Goal: Task Accomplishment & Management: Use online tool/utility

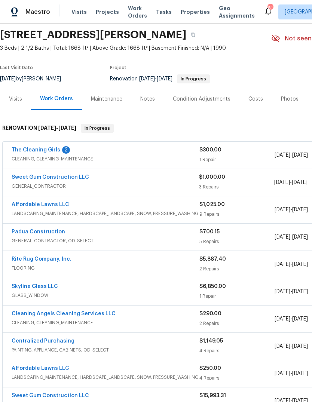
scroll to position [26, 0]
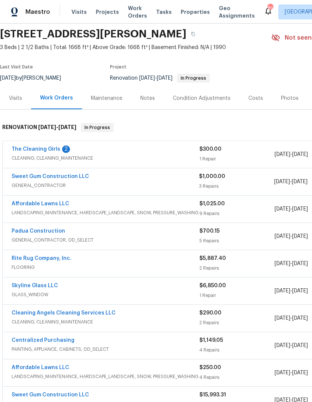
click at [51, 150] on link "The Cleaning Girls" at bounding box center [36, 149] width 49 height 5
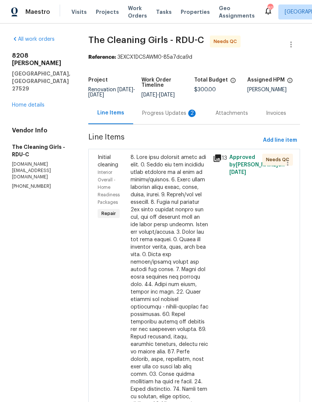
click at [171, 116] on div "Progress Updates 2" at bounding box center [169, 113] width 55 height 7
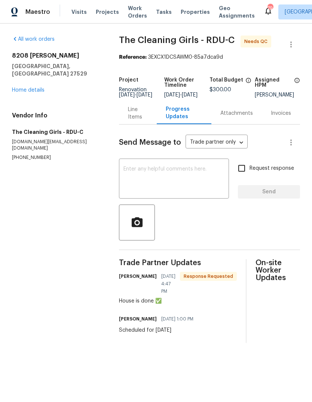
click at [192, 178] on textarea at bounding box center [173, 179] width 101 height 26
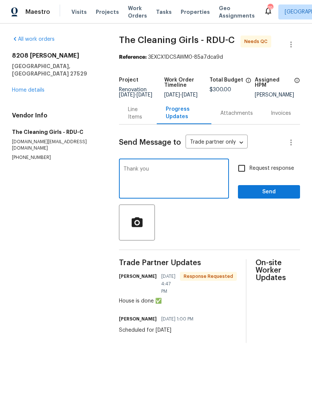
type textarea "Thank you"
click at [277, 195] on span "Send" at bounding box center [269, 191] width 50 height 9
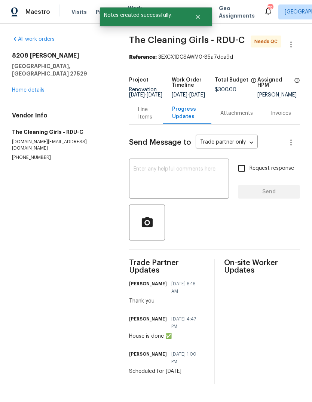
click at [138, 119] on div "Line Items" at bounding box center [146, 113] width 16 height 15
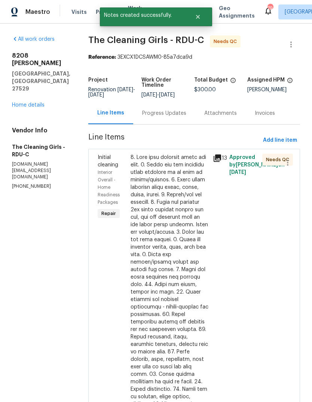
click at [181, 221] on div at bounding box center [169, 333] width 78 height 359
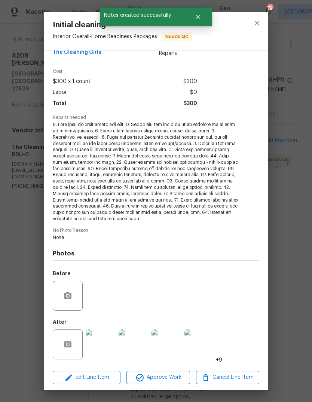
scroll to position [16, 0]
click at [98, 342] on img at bounding box center [101, 345] width 30 height 30
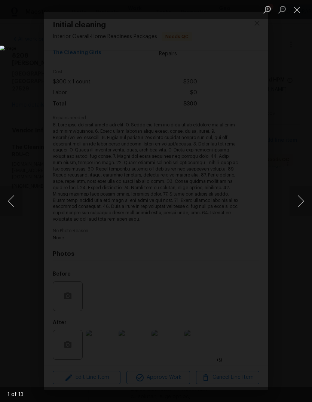
click at [299, 201] on button "Next image" at bounding box center [300, 201] width 22 height 30
click at [299, 202] on button "Next image" at bounding box center [300, 201] width 22 height 30
click at [301, 200] on button "Next image" at bounding box center [300, 201] width 22 height 30
click at [303, 204] on button "Next image" at bounding box center [300, 201] width 22 height 30
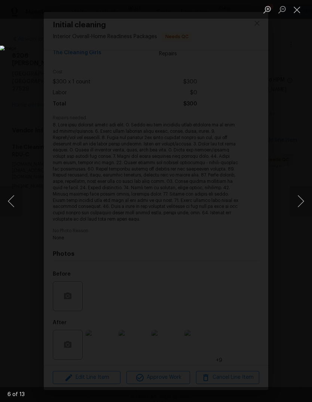
click at [302, 204] on button "Next image" at bounding box center [300, 201] width 22 height 30
click at [301, 199] on button "Next image" at bounding box center [300, 201] width 22 height 30
click at [300, 199] on button "Next image" at bounding box center [300, 201] width 22 height 30
click at [299, 197] on button "Next image" at bounding box center [300, 201] width 22 height 30
click at [299, 200] on button "Next image" at bounding box center [300, 201] width 22 height 30
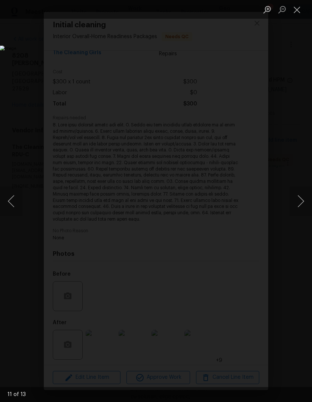
click at [302, 198] on button "Next image" at bounding box center [300, 201] width 22 height 30
click at [301, 202] on button "Next image" at bounding box center [300, 201] width 22 height 30
click at [301, 7] on button "Close lightbox" at bounding box center [296, 9] width 15 height 13
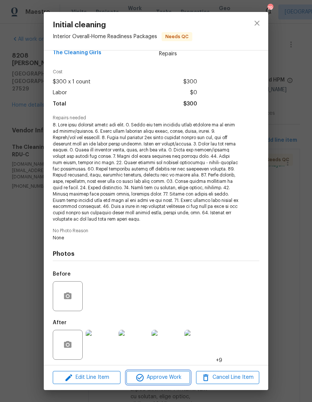
click at [176, 376] on span "Approve Work" at bounding box center [158, 377] width 59 height 9
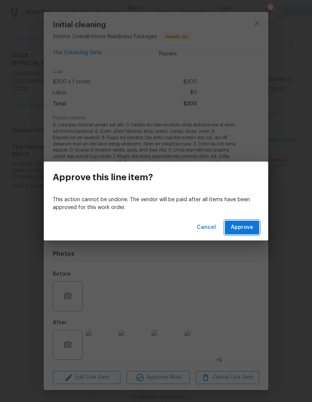
click at [250, 223] on span "Approve" at bounding box center [242, 227] width 22 height 9
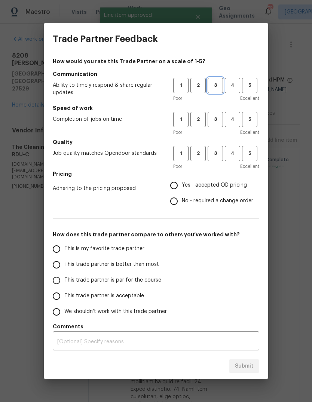
click at [212, 87] on span "3" at bounding box center [215, 85] width 14 height 9
click at [218, 119] on span "3" at bounding box center [215, 119] width 14 height 9
click at [211, 157] on span "3" at bounding box center [215, 153] width 14 height 9
click at [172, 189] on input "Yes - accepted OD pricing" at bounding box center [174, 186] width 16 height 16
radio input "true"
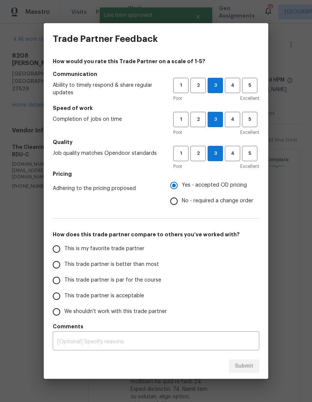
click at [140, 282] on span "This trade partner is par for the course" at bounding box center [112, 280] width 97 height 8
click at [64, 282] on input "This trade partner is par for the course" at bounding box center [57, 281] width 16 height 16
click at [250, 367] on span "Submit" at bounding box center [244, 365] width 18 height 9
radio input "true"
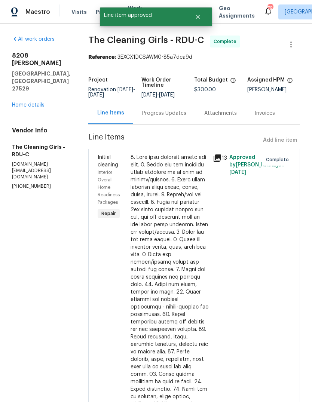
radio input "false"
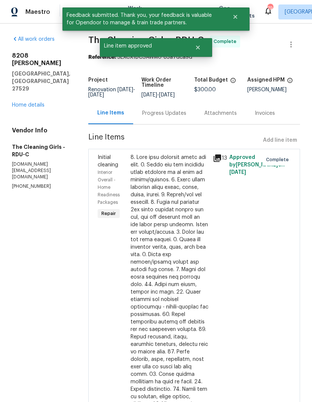
click at [30, 102] on link "Home details" at bounding box center [28, 104] width 33 height 5
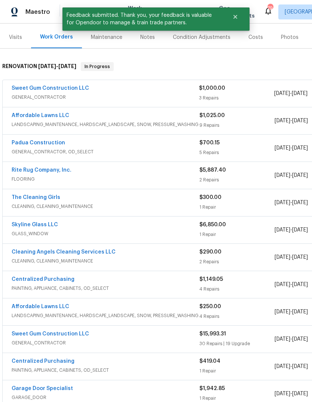
scroll to position [88, 0]
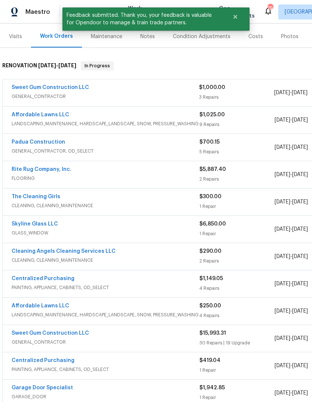
click at [22, 85] on link "Sweet Gum Construction LLC" at bounding box center [50, 87] width 77 height 5
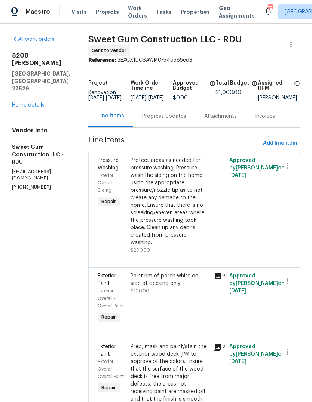
click at [32, 102] on link "Home details" at bounding box center [28, 104] width 33 height 5
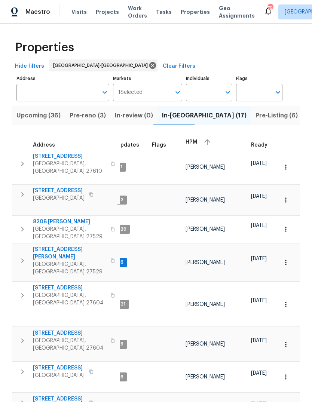
scroll to position [6, 6]
click at [47, 91] on input "Address" at bounding box center [56, 93] width 81 height 18
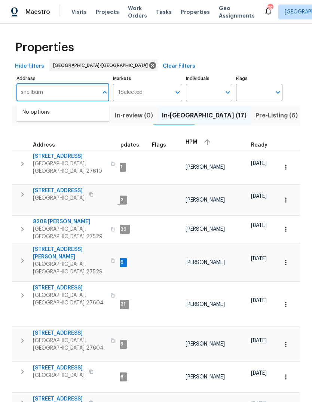
type input "shellburne"
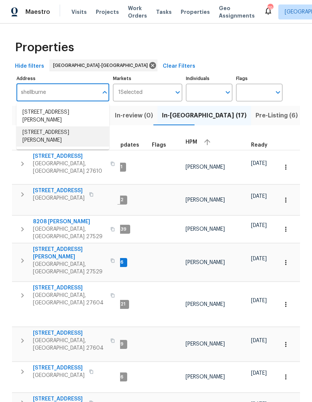
click at [81, 133] on li "[STREET_ADDRESS][PERSON_NAME]" at bounding box center [62, 136] width 93 height 20
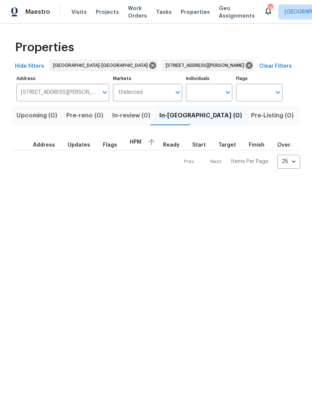
click at [302, 111] on span "Listed (1)" at bounding box center [315, 115] width 27 height 10
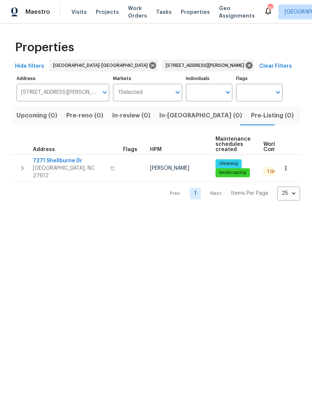
click at [52, 159] on span "7271 Shellburne Dr" at bounding box center [69, 160] width 73 height 7
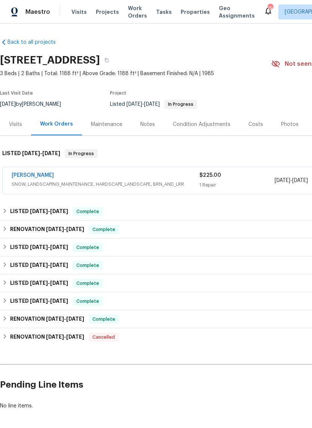
click at [35, 177] on link "Cameron Sweeney" at bounding box center [33, 175] width 42 height 5
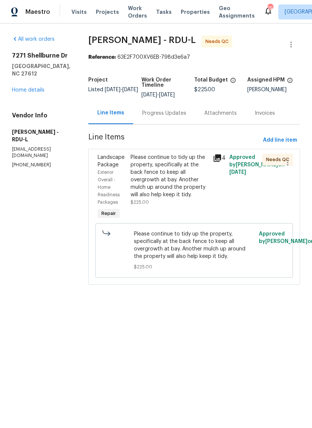
click at [166, 119] on div "Progress Updates" at bounding box center [164, 113] width 62 height 22
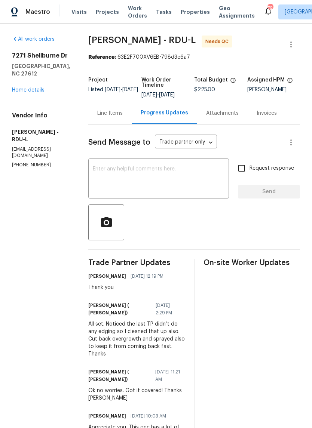
click at [111, 112] on div "Line Items" at bounding box center [109, 113] width 25 height 7
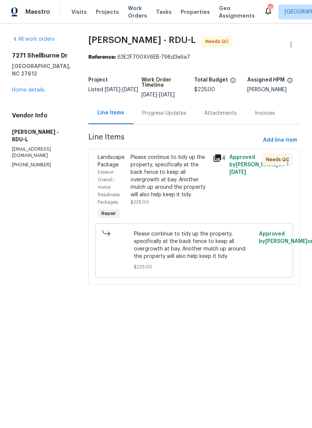
click at [178, 175] on div "Please continue to tidy up the property, specifically at the back fence to keep…" at bounding box center [169, 176] width 78 height 45
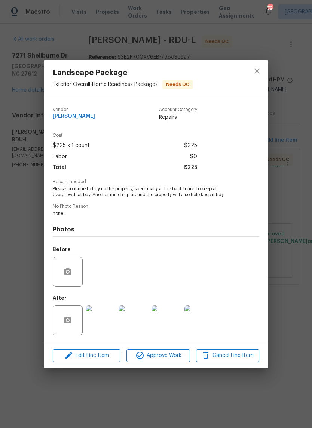
click at [107, 323] on img at bounding box center [101, 320] width 30 height 30
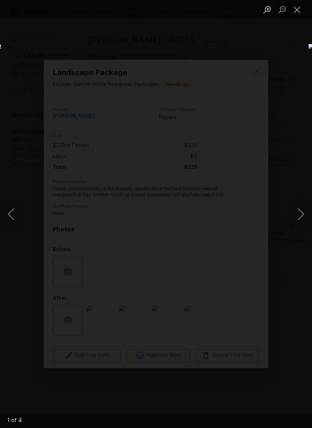
click at [301, 211] on button "Next image" at bounding box center [300, 214] width 22 height 30
click at [298, 216] on button "Next image" at bounding box center [300, 214] width 22 height 30
click at [300, 215] on button "Next image" at bounding box center [300, 214] width 22 height 30
click at [8, 218] on button "Previous image" at bounding box center [11, 214] width 22 height 30
click at [299, 210] on button "Next image" at bounding box center [300, 214] width 22 height 30
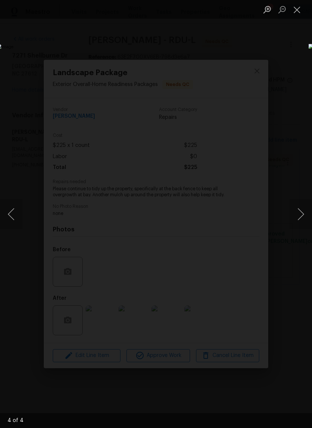
click at [300, 210] on button "Next image" at bounding box center [300, 214] width 22 height 30
click at [295, 12] on button "Close lightbox" at bounding box center [296, 9] width 15 height 13
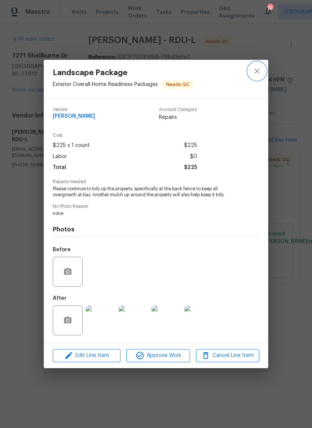
click at [254, 76] on button "close" at bounding box center [257, 71] width 18 height 18
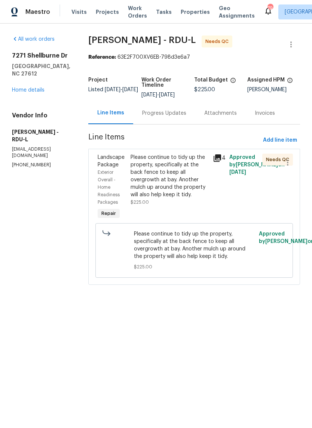
click at [166, 114] on div "Progress Updates" at bounding box center [164, 113] width 44 height 7
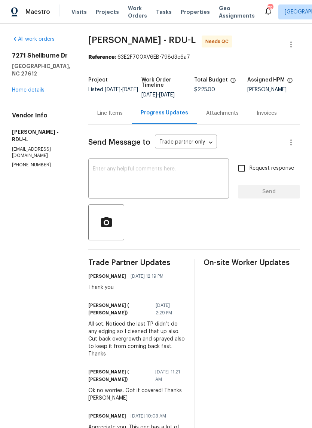
click at [37, 87] on link "Home details" at bounding box center [28, 89] width 33 height 5
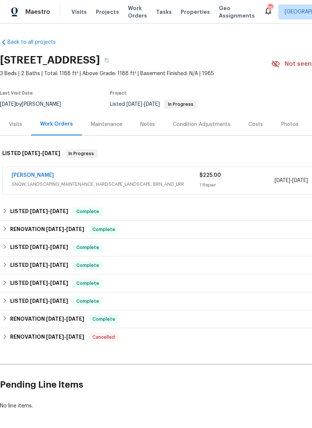
click at [29, 176] on link "Cameron Sweeney" at bounding box center [33, 175] width 42 height 5
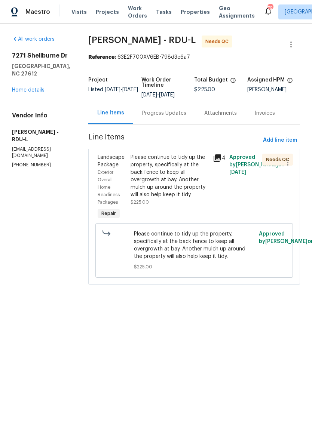
click at [186, 188] on div "Please continue to tidy up the property, specifically at the back fence to keep…" at bounding box center [169, 176] width 78 height 45
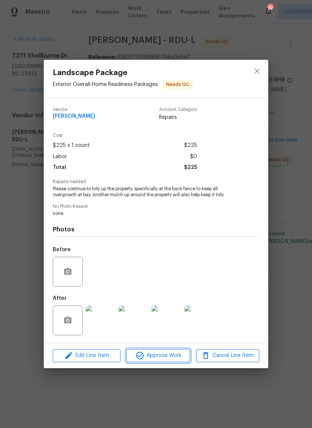
click at [179, 358] on span "Approve Work" at bounding box center [158, 355] width 59 height 9
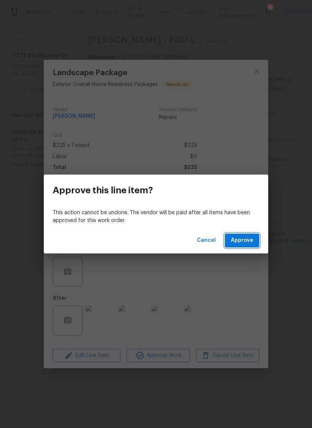
click at [243, 242] on span "Approve" at bounding box center [242, 240] width 22 height 9
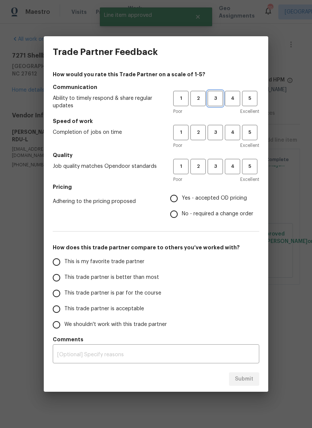
click at [214, 96] on span "3" at bounding box center [215, 98] width 14 height 9
click at [218, 135] on span "3" at bounding box center [215, 132] width 14 height 9
click at [219, 170] on span "3" at bounding box center [215, 166] width 14 height 9
click at [172, 202] on input "Yes - accepted OD pricing" at bounding box center [174, 199] width 16 height 16
radio input "true"
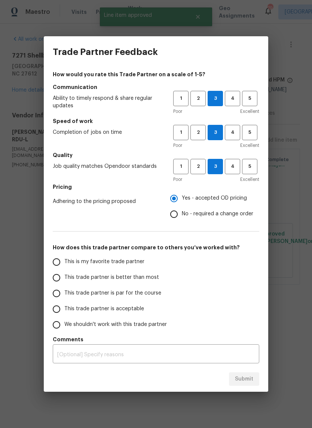
click at [127, 296] on span "This trade partner is par for the course" at bounding box center [112, 293] width 97 height 8
click at [64, 296] on input "This trade partner is par for the course" at bounding box center [57, 294] width 16 height 16
click at [250, 379] on span "Submit" at bounding box center [244, 379] width 18 height 9
radio input "true"
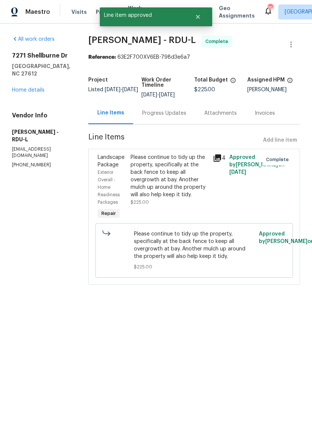
radio input "false"
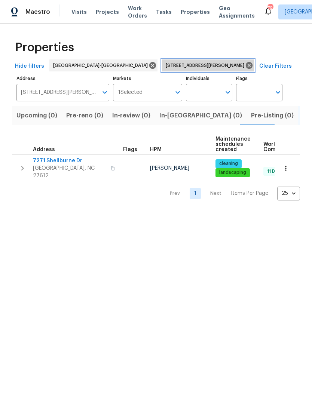
click at [246, 64] on icon at bounding box center [249, 65] width 7 height 7
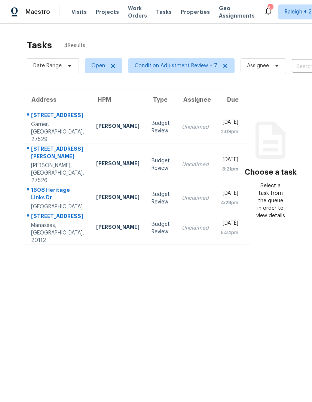
click at [67, 222] on div "6215 Haw Branch Ct" at bounding box center [57, 216] width 53 height 9
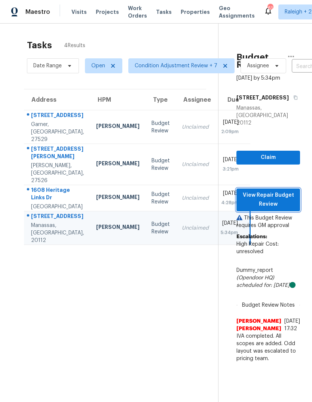
click at [287, 197] on span "View Repair Budget Review" at bounding box center [268, 200] width 52 height 18
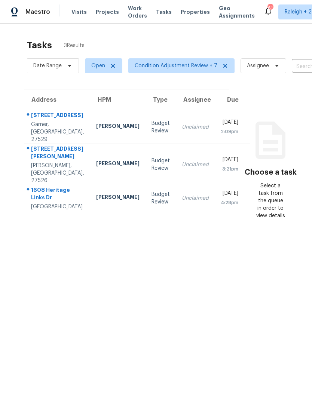
click at [46, 203] on div "1608 Heritage Links Dr" at bounding box center [57, 194] width 53 height 17
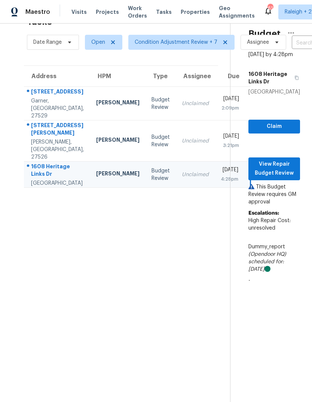
scroll to position [24, 0]
click at [90, 147] on td "[PERSON_NAME]" at bounding box center [117, 140] width 55 height 41
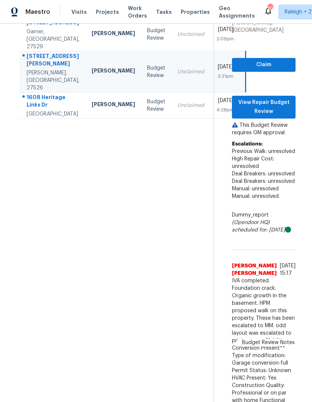
click at [50, 41] on div "Garner, [GEOGRAPHIC_DATA], 27529" at bounding box center [53, 39] width 53 height 22
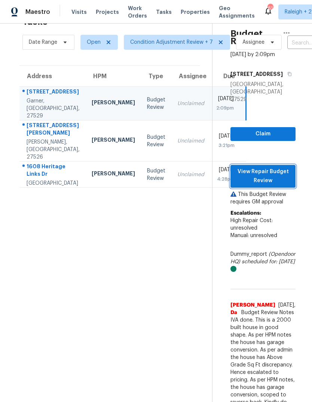
click at [285, 167] on span "View Repair Budget Review" at bounding box center [262, 176] width 53 height 18
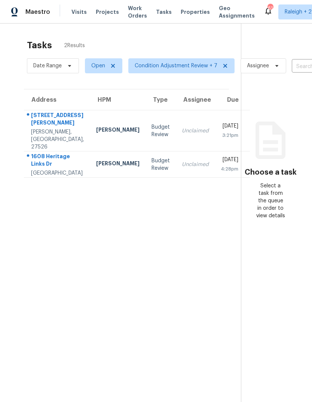
click at [96, 135] on div "[PERSON_NAME]" at bounding box center [117, 130] width 43 height 9
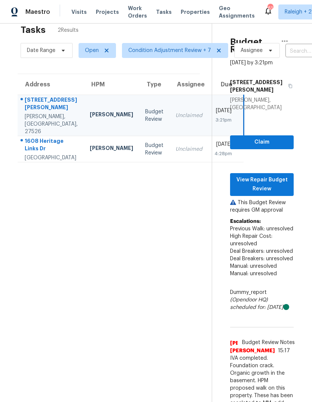
scroll to position [14, 6]
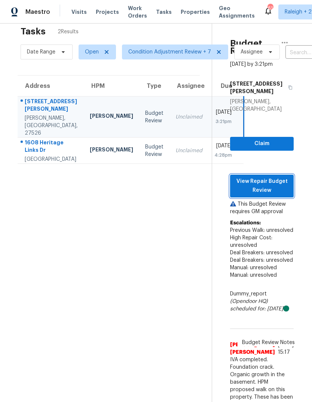
click at [283, 195] on span "View Repair Budget Review" at bounding box center [262, 186] width 52 height 18
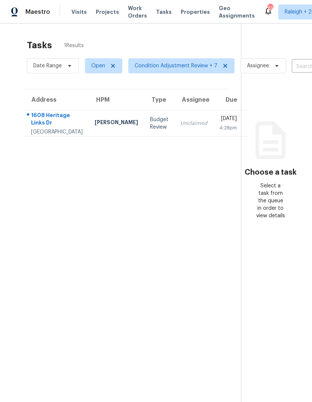
click at [67, 127] on div "1608 Heritage Links Dr" at bounding box center [57, 119] width 52 height 17
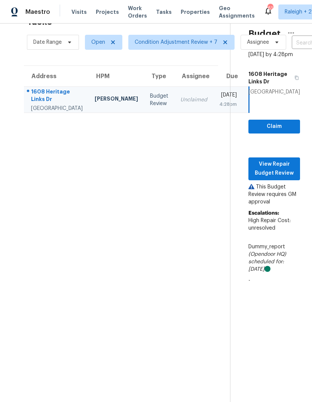
scroll to position [24, 0]
